Goal: Information Seeking & Learning: Stay updated

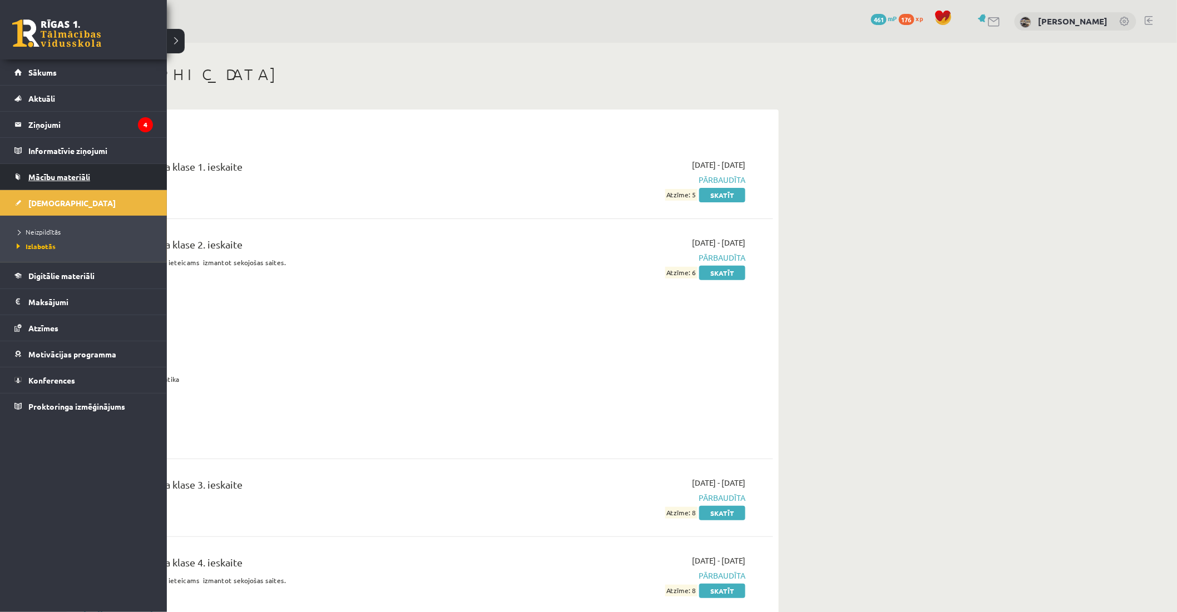
click at [63, 179] on span "Mācību materiāli" at bounding box center [59, 177] width 62 height 10
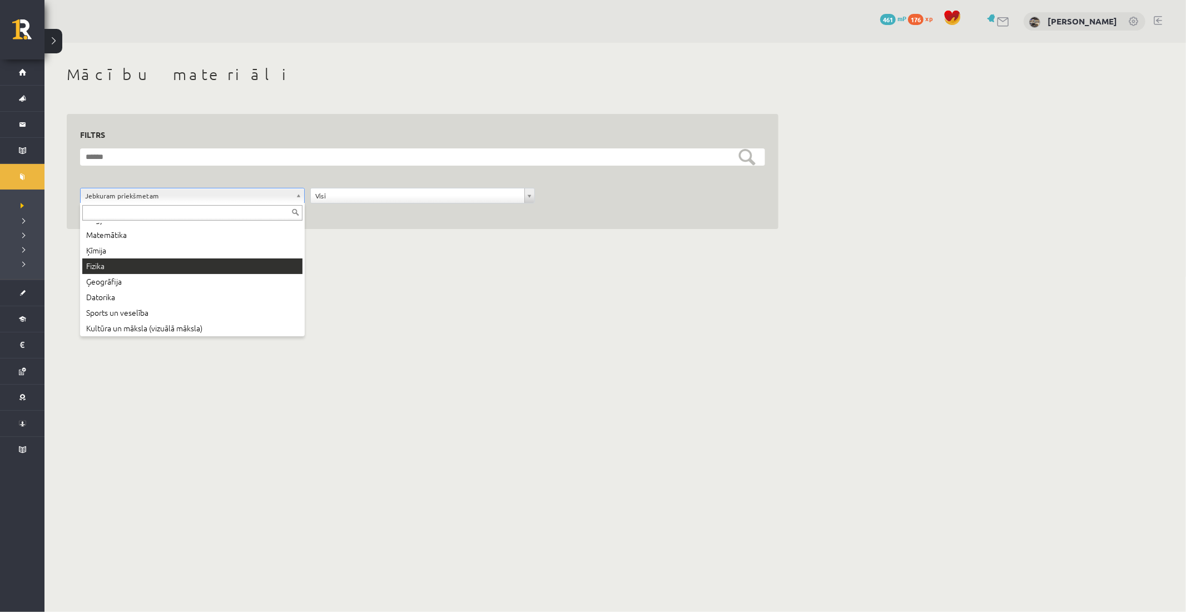
scroll to position [62, 0]
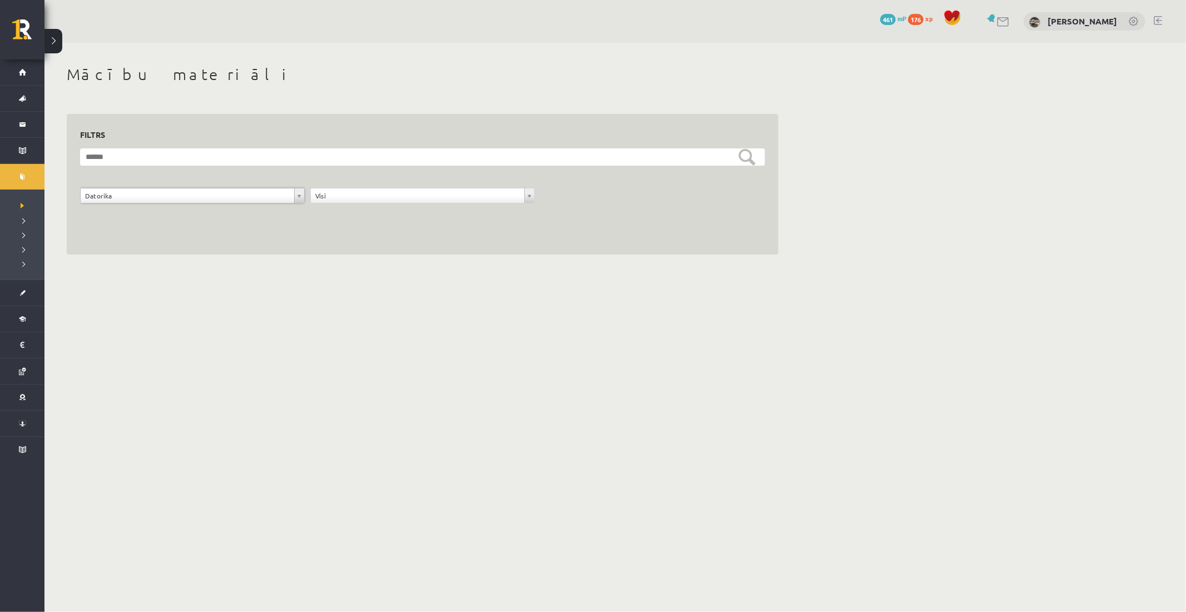
click at [263, 340] on body "0 Dāvanas 461 mP 176 xp [PERSON_NAME] Sākums Aktuāli Kā mācīties [PERSON_NAME] …" at bounding box center [593, 306] width 1186 height 612
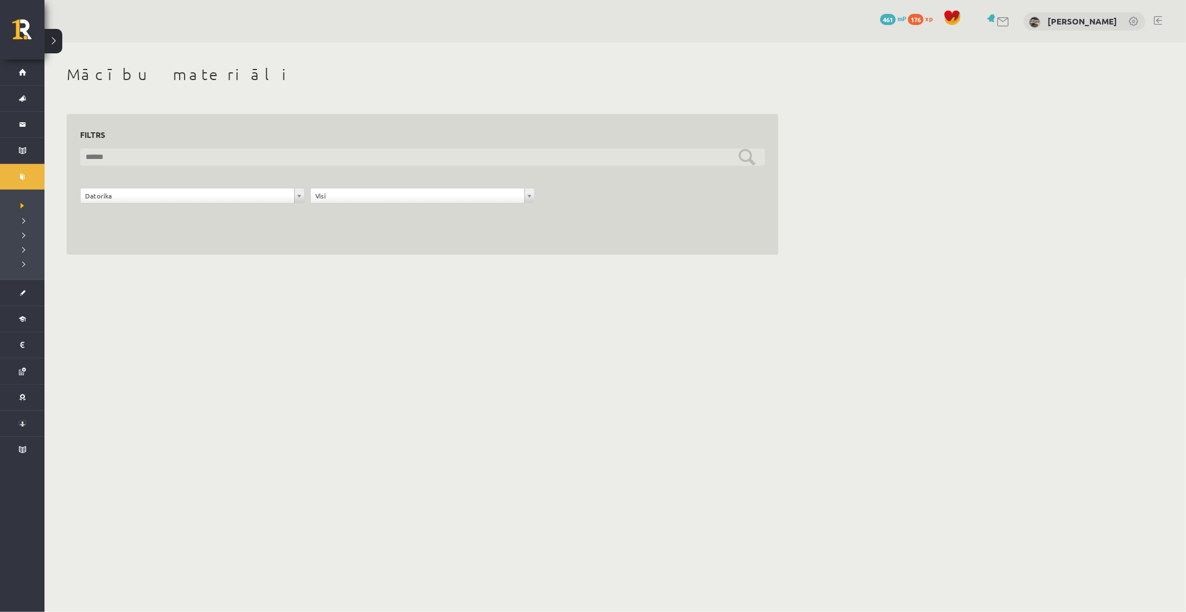
click at [330, 162] on input "text" at bounding box center [422, 156] width 685 height 17
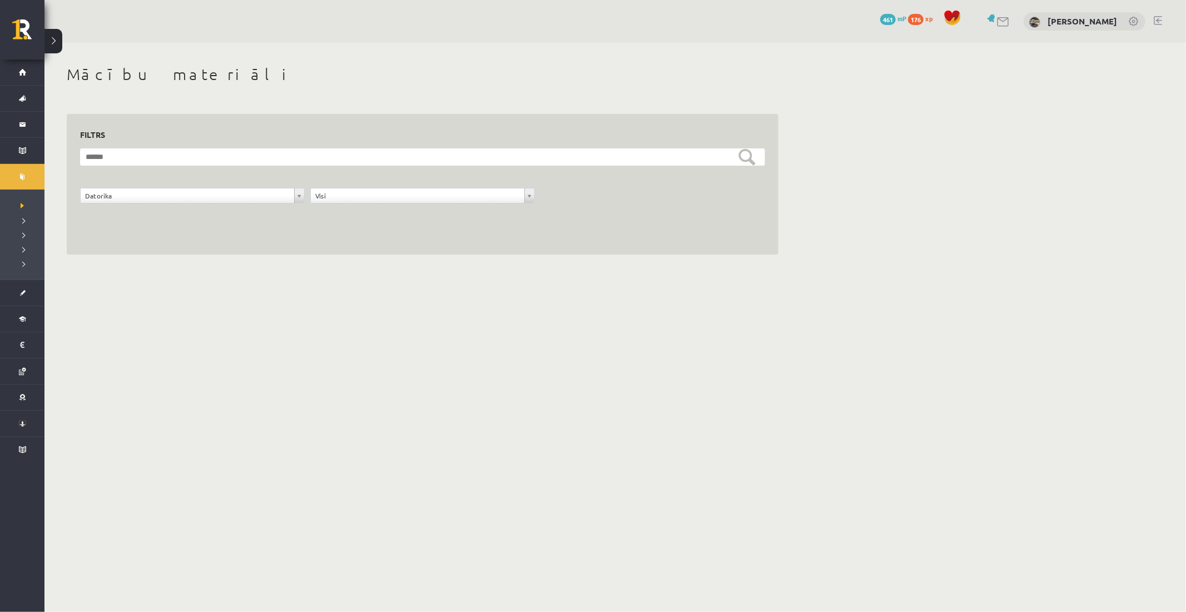
click at [330, 210] on div "**********" at bounding box center [422, 202] width 691 height 28
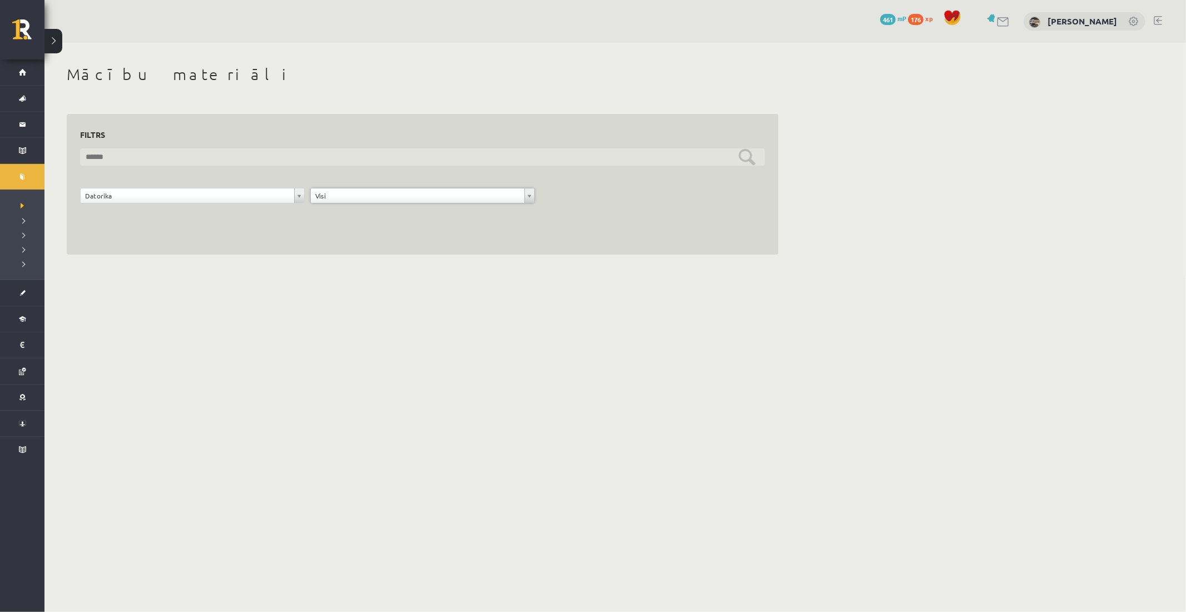
click at [277, 160] on input "text" at bounding box center [422, 156] width 685 height 17
drag, startPoint x: 277, startPoint y: 160, endPoint x: 271, endPoint y: 157, distance: 6.0
click at [277, 160] on input "text" at bounding box center [422, 156] width 685 height 17
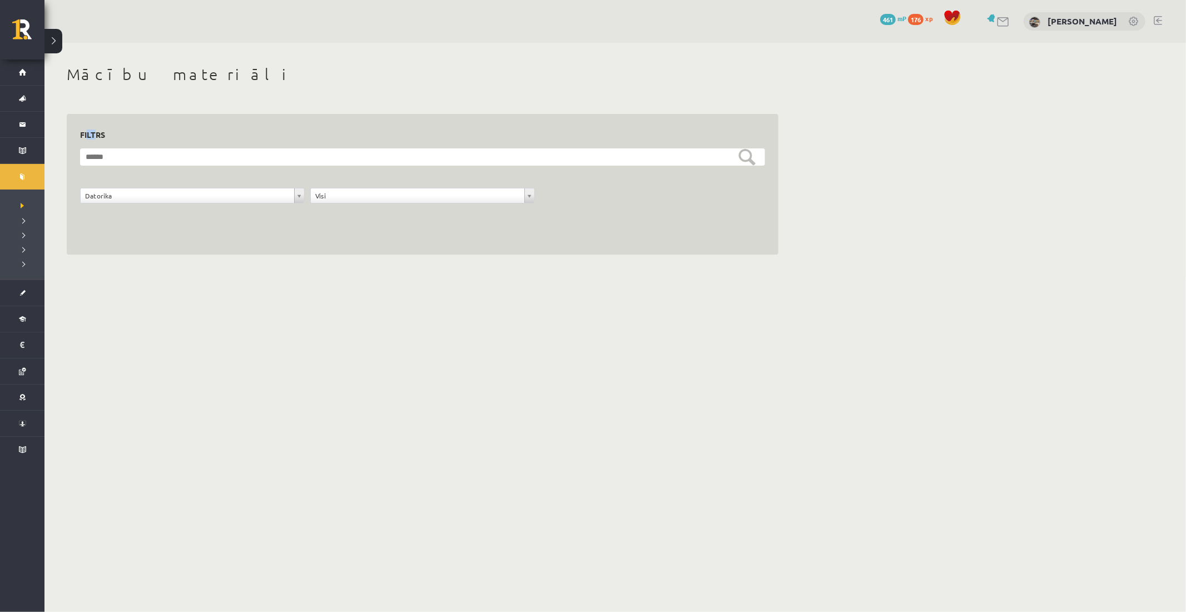
drag, startPoint x: 88, startPoint y: 121, endPoint x: 108, endPoint y: 169, distance: 52.6
click at [96, 131] on div "**********" at bounding box center [423, 184] width 712 height 141
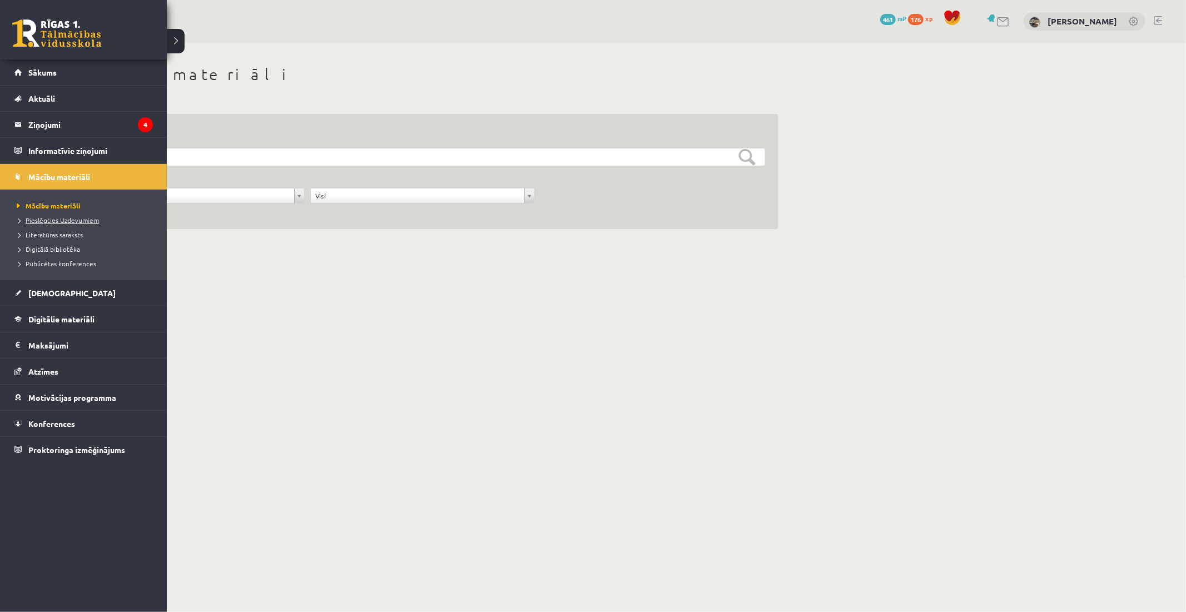
click at [60, 224] on link "Pieslēgties Uzdevumiem" at bounding box center [85, 220] width 142 height 10
click at [82, 130] on legend "Ziņojumi 4" at bounding box center [90, 125] width 125 height 26
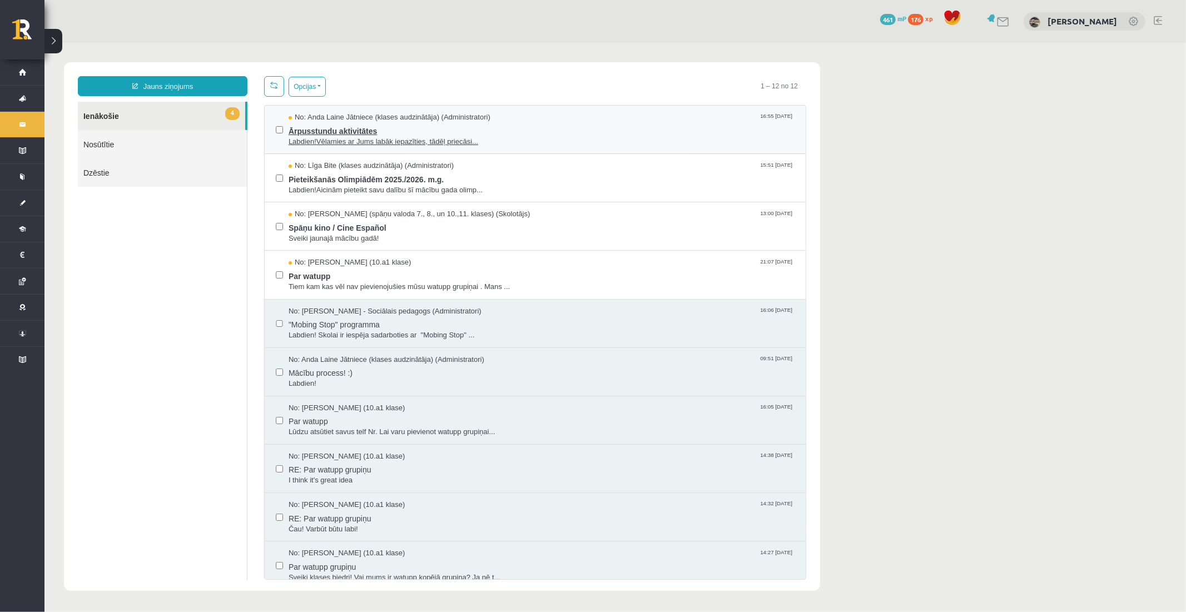
click at [374, 122] on span "Ārpusstundu aktivitātes" at bounding box center [541, 129] width 506 height 14
click at [497, 181] on span "Pieteikšanās Olimpiādēm 2025./2026. m.g." at bounding box center [541, 178] width 506 height 14
click at [371, 276] on span "Par watupp" at bounding box center [541, 274] width 506 height 14
click at [397, 230] on span "Spāņu kino / Cine Español" at bounding box center [541, 226] width 506 height 14
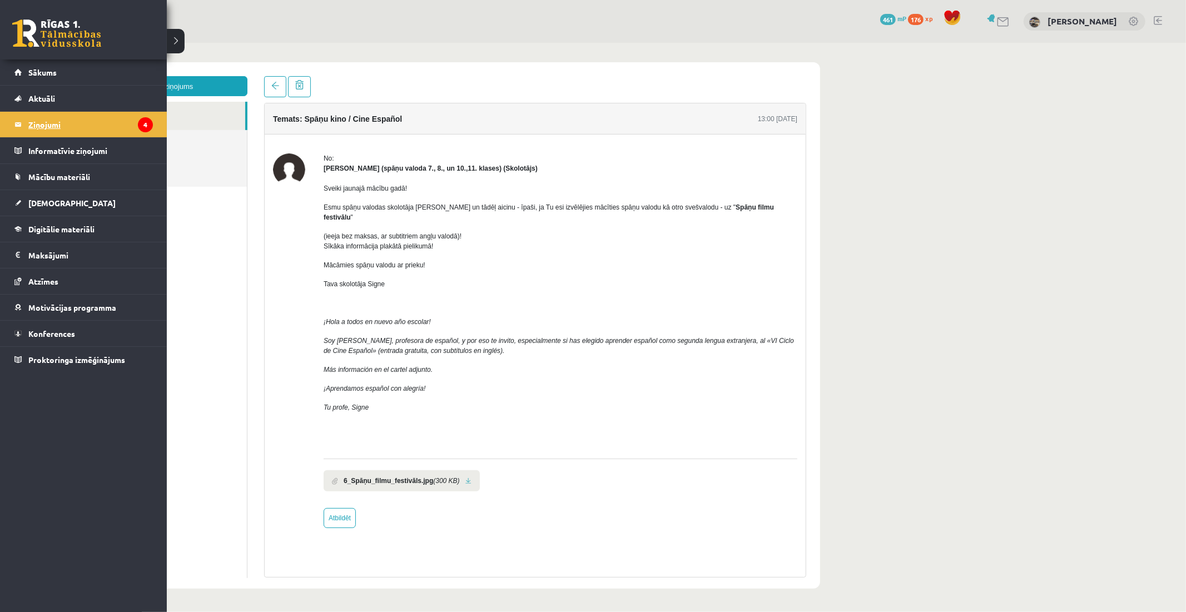
click at [62, 120] on legend "Ziņojumi 4" at bounding box center [90, 125] width 125 height 26
